Goal: Information Seeking & Learning: Learn about a topic

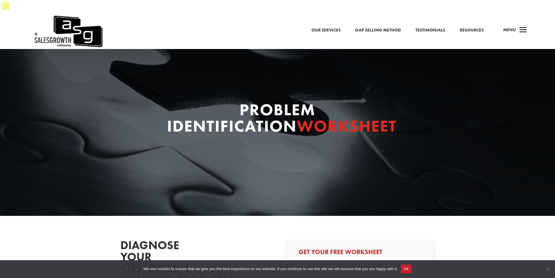
click at [384, 27] on link "Gap Selling Method" at bounding box center [378, 31] width 46 height 8
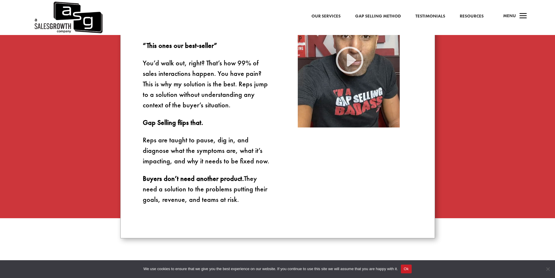
scroll to position [427, 0]
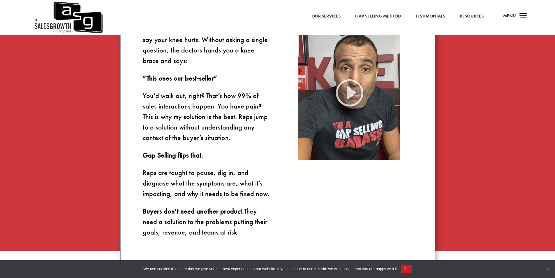
click at [466, 16] on link "Resources" at bounding box center [472, 17] width 24 height 8
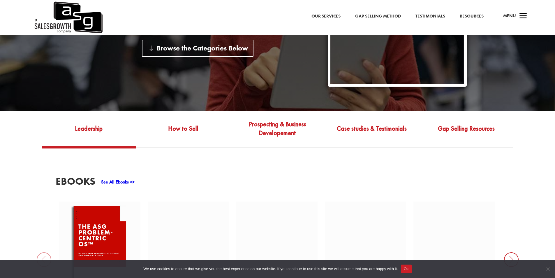
scroll to position [214, 0]
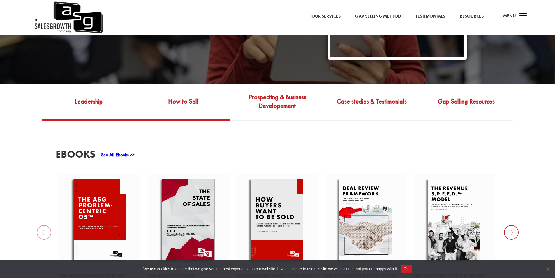
click at [194, 92] on link "How to Sell" at bounding box center [183, 105] width 94 height 27
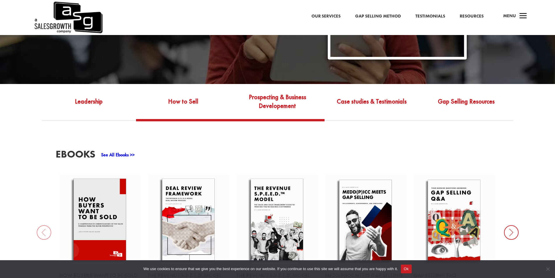
click at [280, 92] on link "Prospecting & Business Developement" at bounding box center [277, 105] width 94 height 27
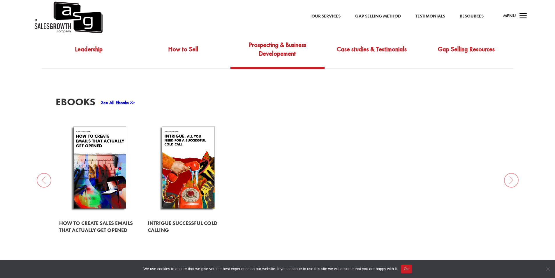
scroll to position [272, 0]
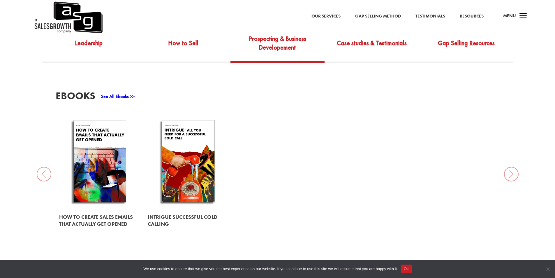
click at [96, 209] on link at bounding box center [99, 221] width 81 height 24
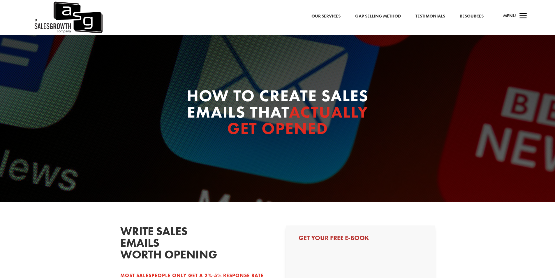
select select "Individual Contributor (AE, SDR, CSM, etc)"
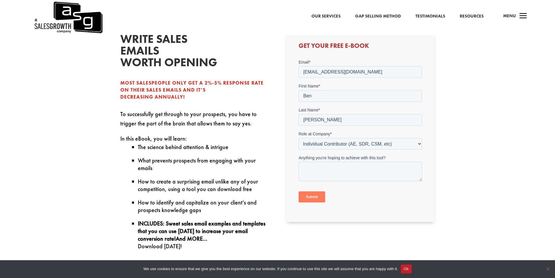
scroll to position [214, 0]
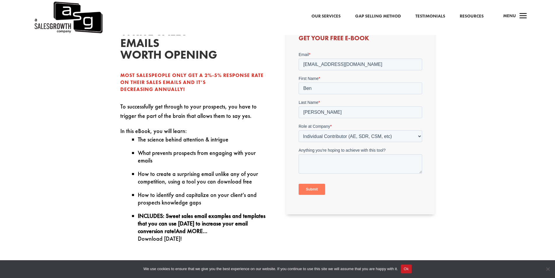
click at [310, 189] on input "Submit" at bounding box center [312, 188] width 27 height 11
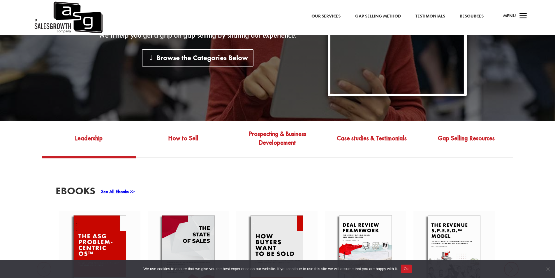
scroll to position [155, 0]
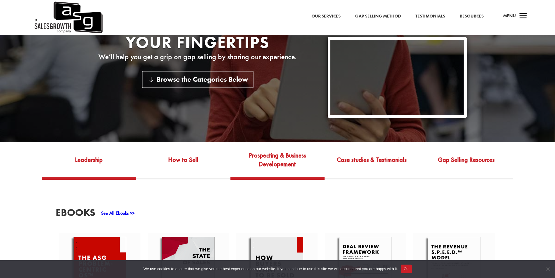
click at [277, 150] on link "Prospecting & Business Developement" at bounding box center [277, 163] width 94 height 27
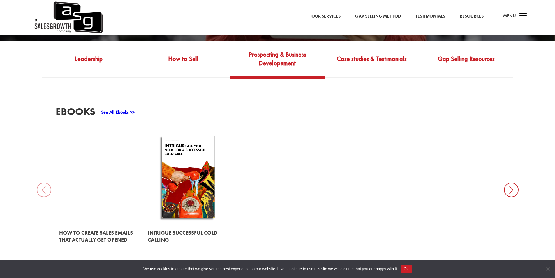
scroll to position [272, 0]
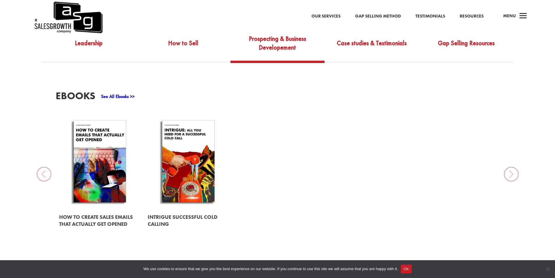
click at [182, 209] on link at bounding box center [188, 221] width 81 height 24
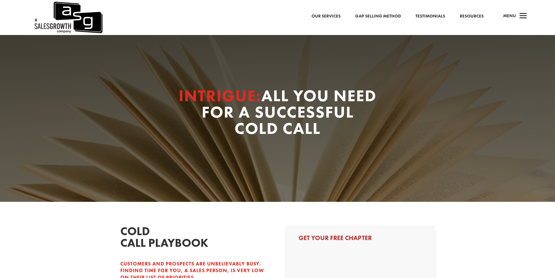
select select "Individual Contributor (AE, SDR, CSM, etc)"
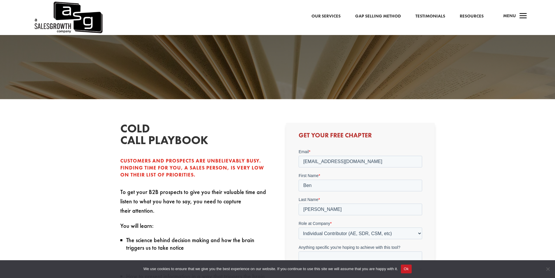
scroll to position [175, 0]
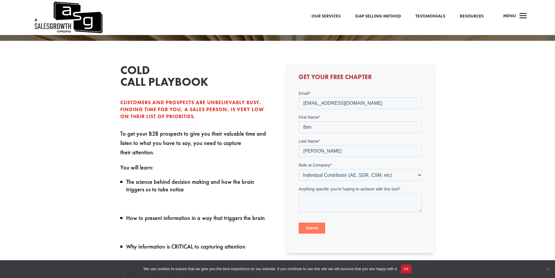
click at [312, 227] on input "Submit" at bounding box center [312, 227] width 27 height 11
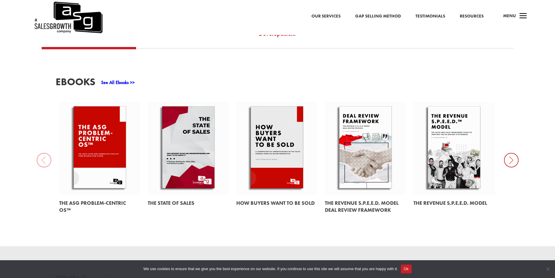
scroll to position [155, 0]
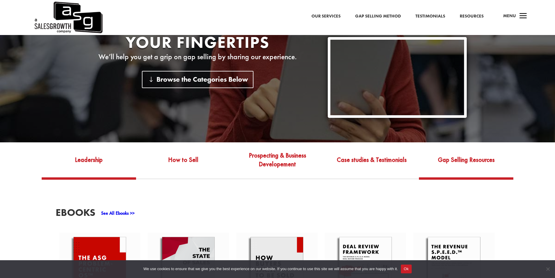
click at [449, 150] on link "Gap Selling Resources" at bounding box center [466, 163] width 94 height 27
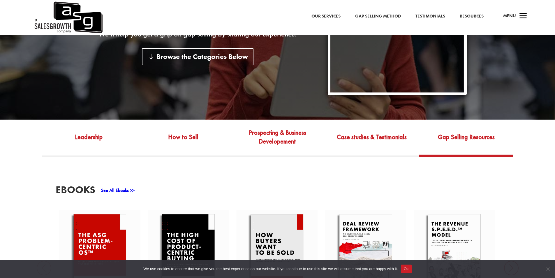
scroll to position [272, 0]
